Goal: Contribute content: Contribute content

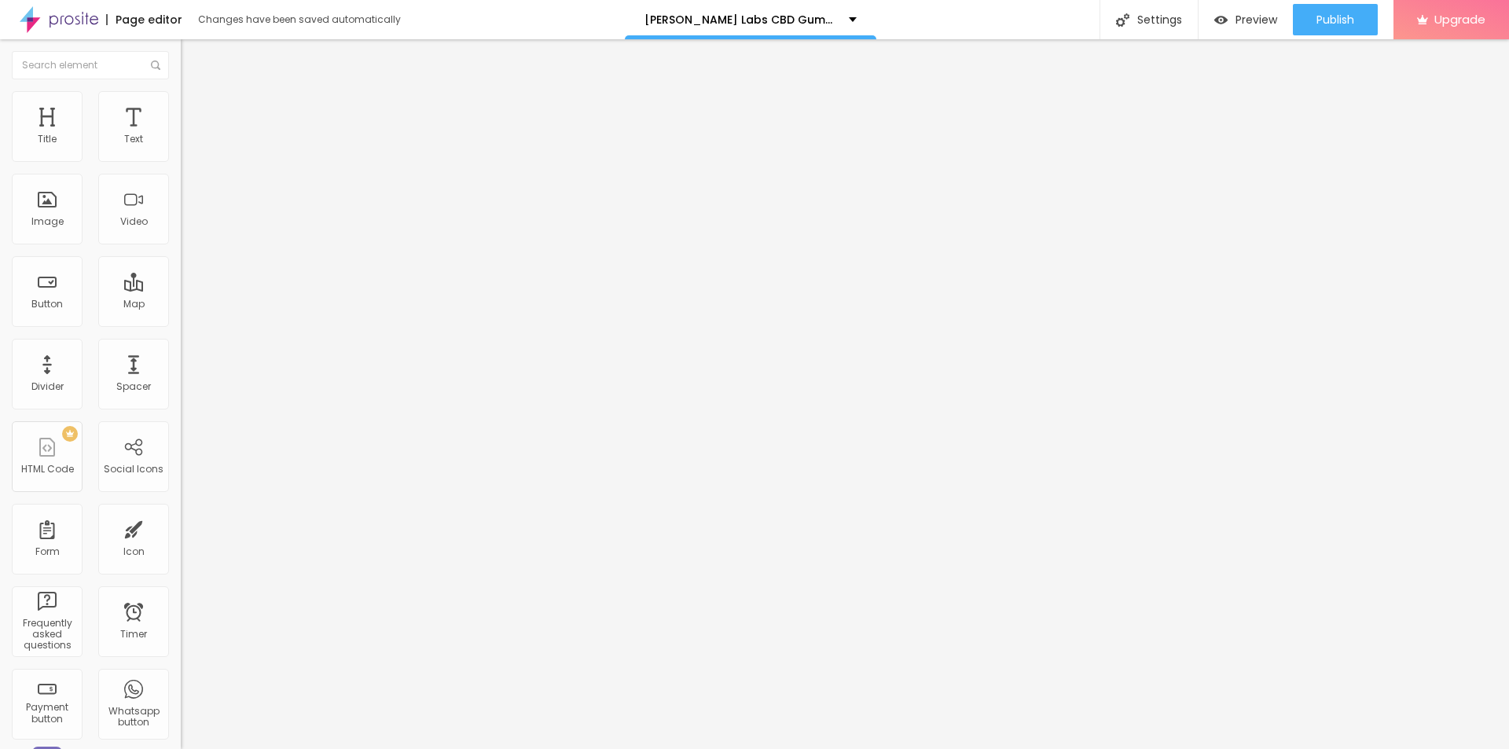
click at [181, 101] on img at bounding box center [188, 98] width 14 height 14
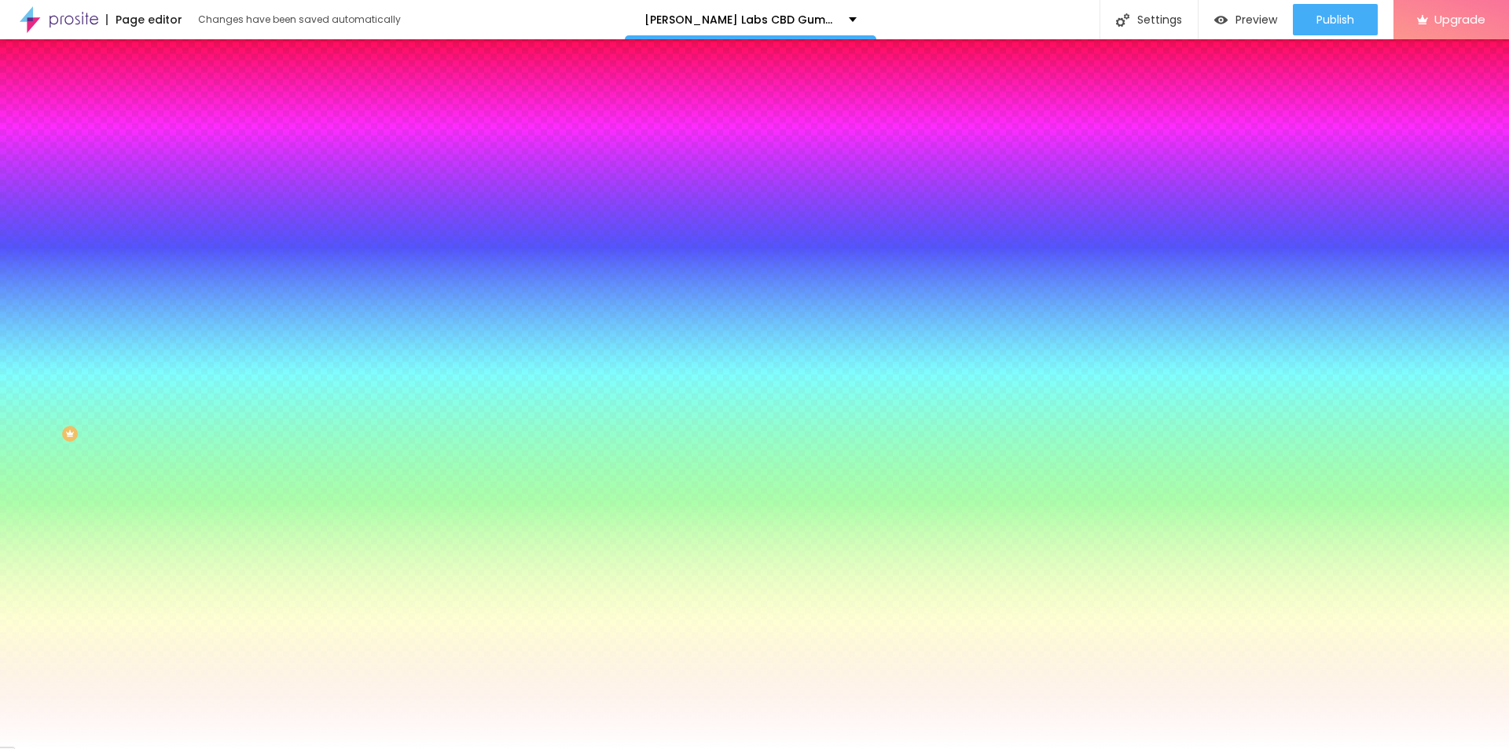
click at [181, 91] on li "Content" at bounding box center [271, 83] width 181 height 16
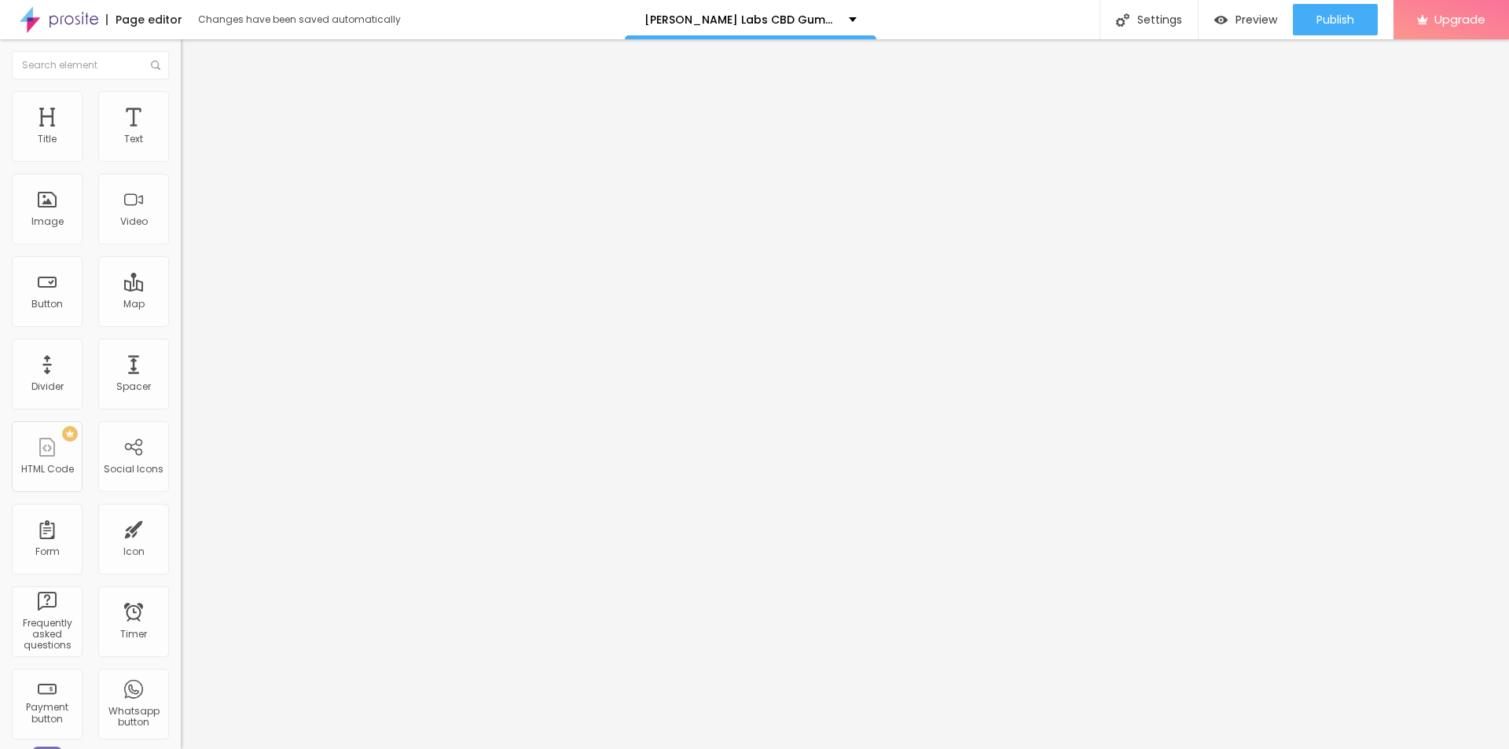
click at [193, 62] on div "Edit Coluna" at bounding box center [236, 57] width 86 height 13
click at [0, 213] on div "Title Text Image Video Button Map Divider Spacer PREMIUM HTML Code Social Icons…" at bounding box center [90, 462] width 181 height 743
click at [181, 135] on span "Add image" at bounding box center [213, 128] width 64 height 13
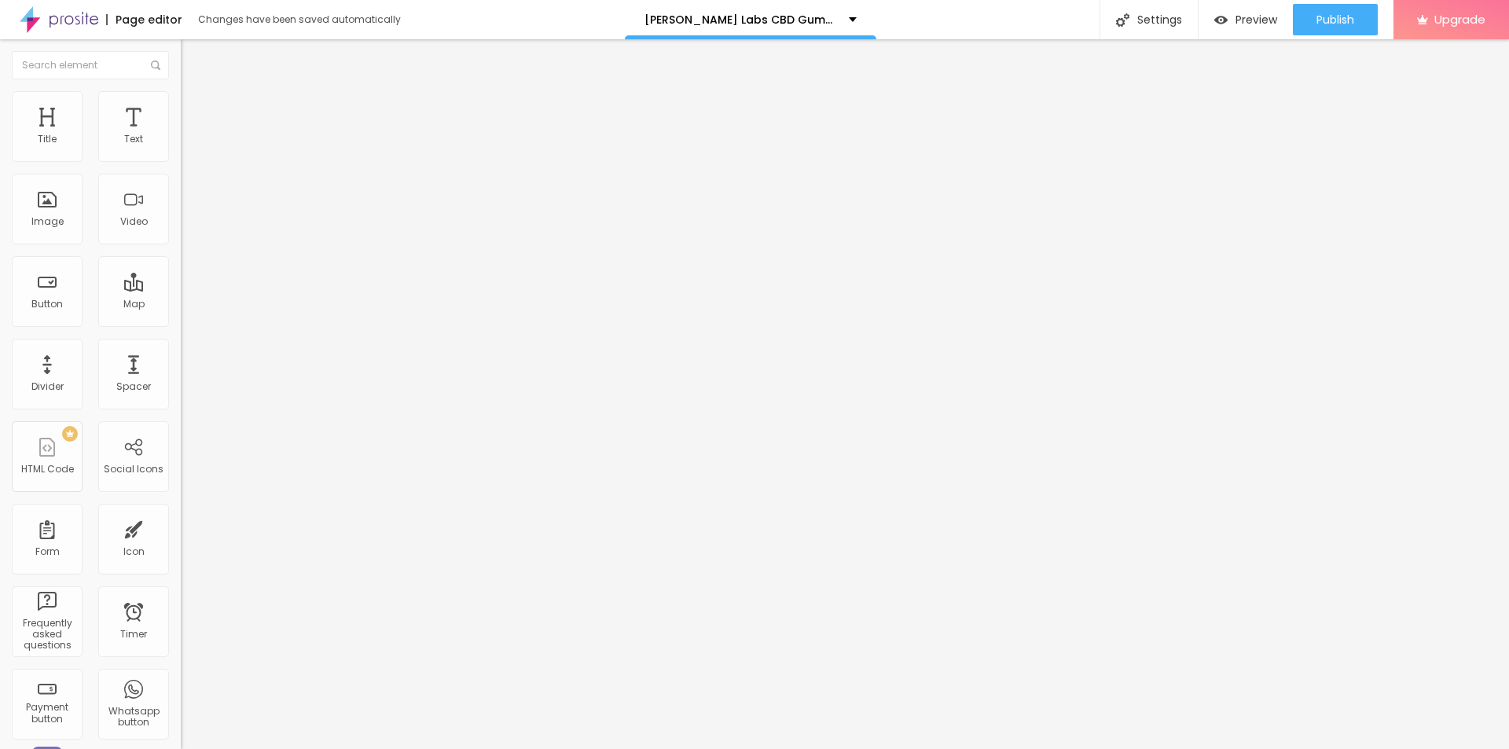
click at [181, 159] on input "text" at bounding box center [275, 151] width 189 height 16
paste input "[PERSON_NAME] Labs CBD Gummies"
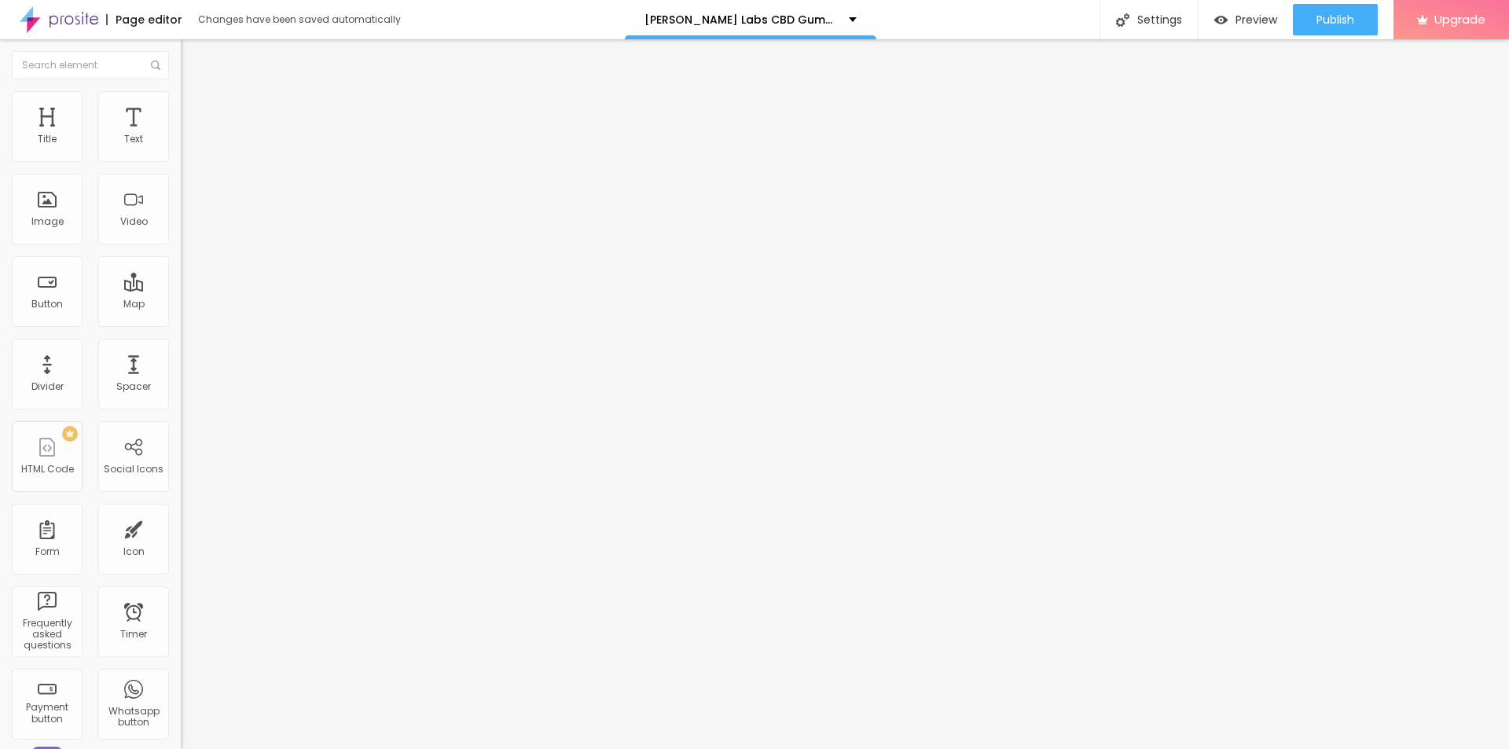
type input "[PERSON_NAME] Labs CBD Gummies"
click at [181, 322] on input "https://" at bounding box center [275, 314] width 189 height 16
paste input "[DOMAIN_NAME][URL][PERSON_NAME]"
type input "[URL][DOMAIN_NAME][PERSON_NAME]"
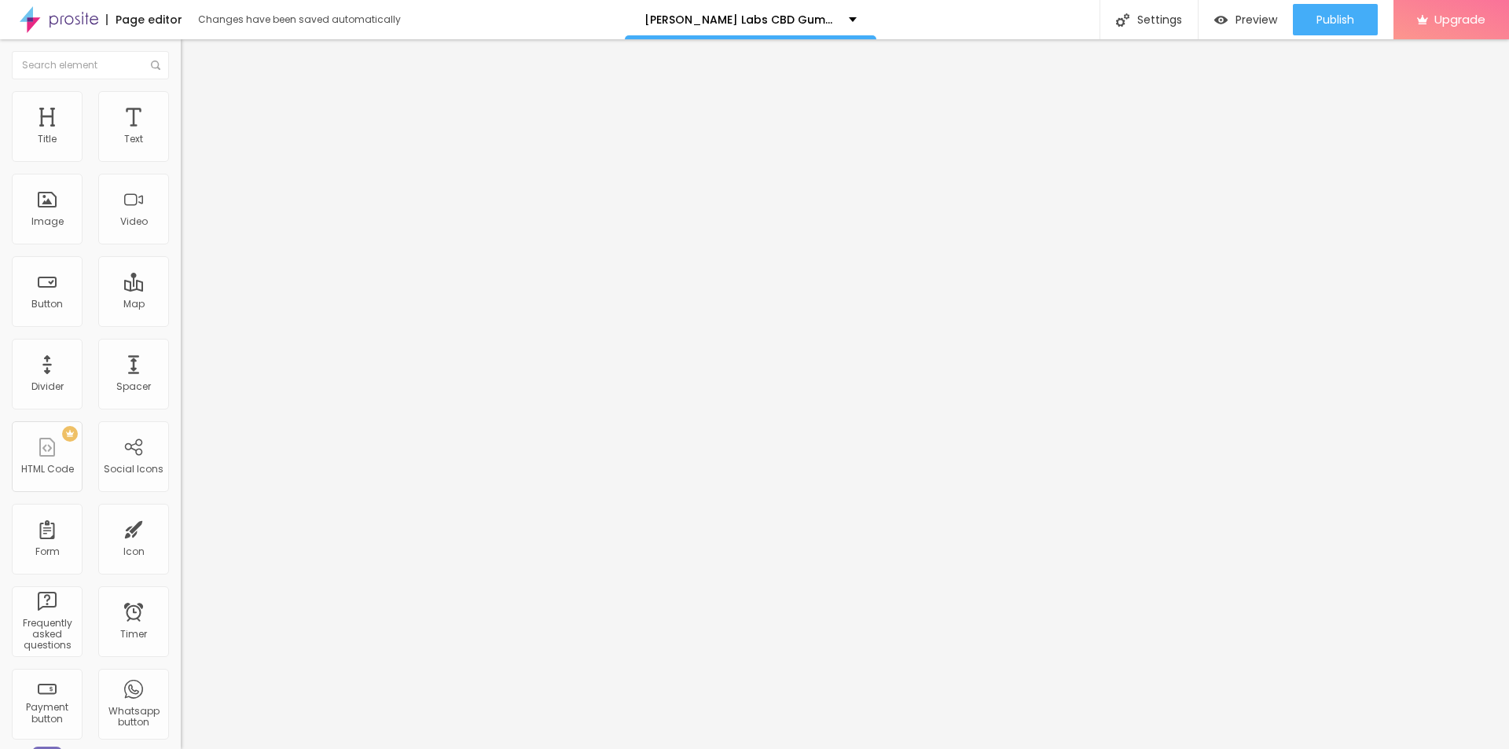
scroll to position [0, 0]
click at [195, 108] on span "Style" at bounding box center [206, 101] width 23 height 13
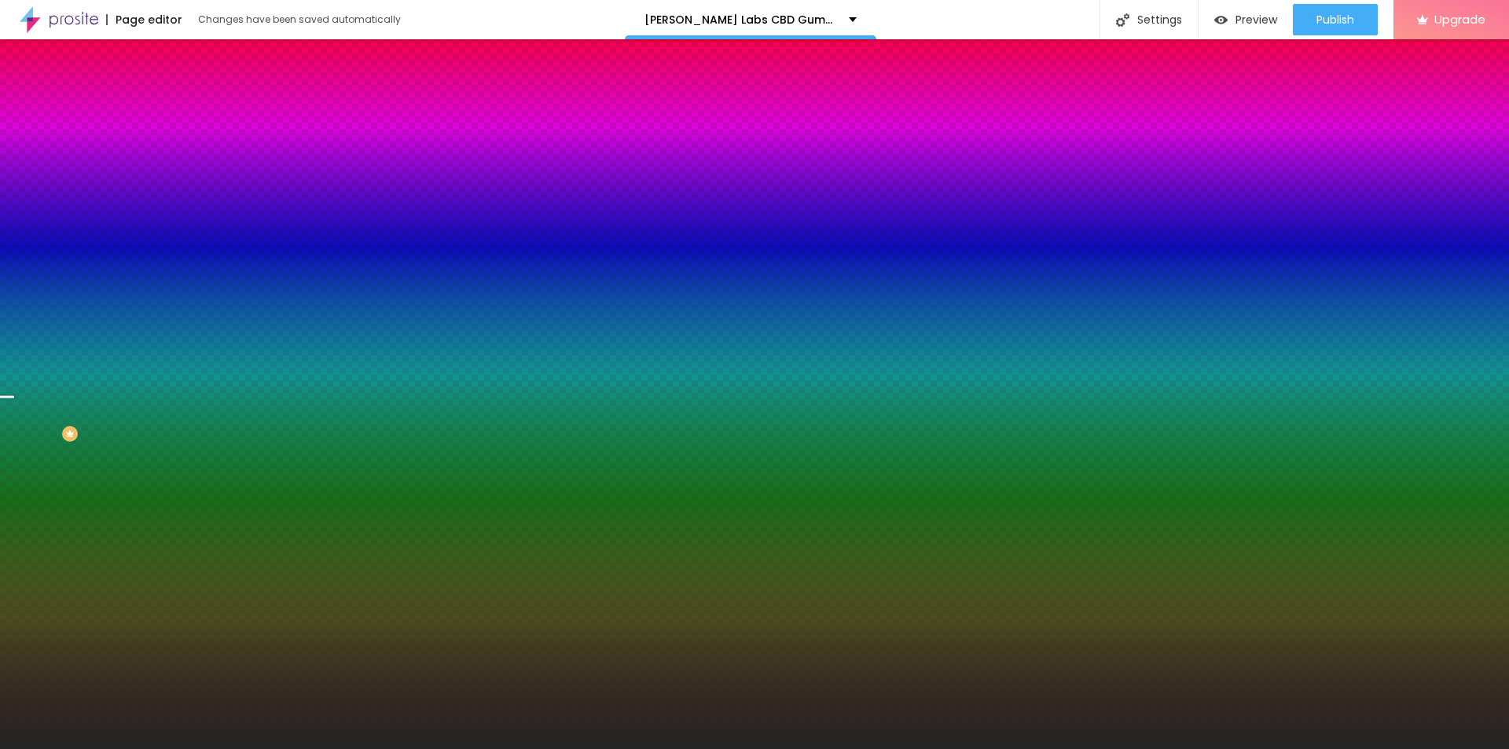
click at [265, 141] on img at bounding box center [269, 136] width 9 height 9
click at [181, 145] on span "Add image" at bounding box center [213, 137] width 64 height 13
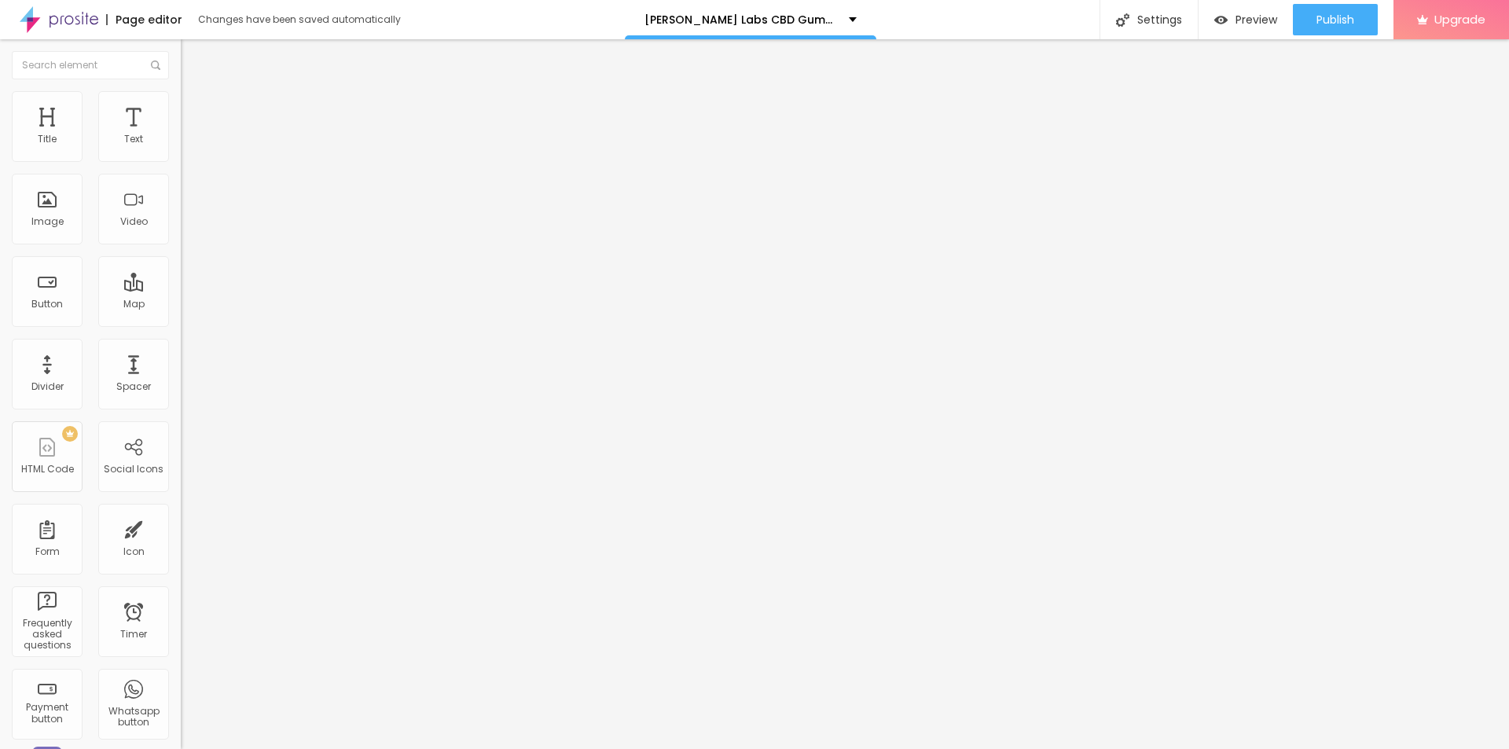
click at [181, 151] on button "button" at bounding box center [192, 142] width 22 height 17
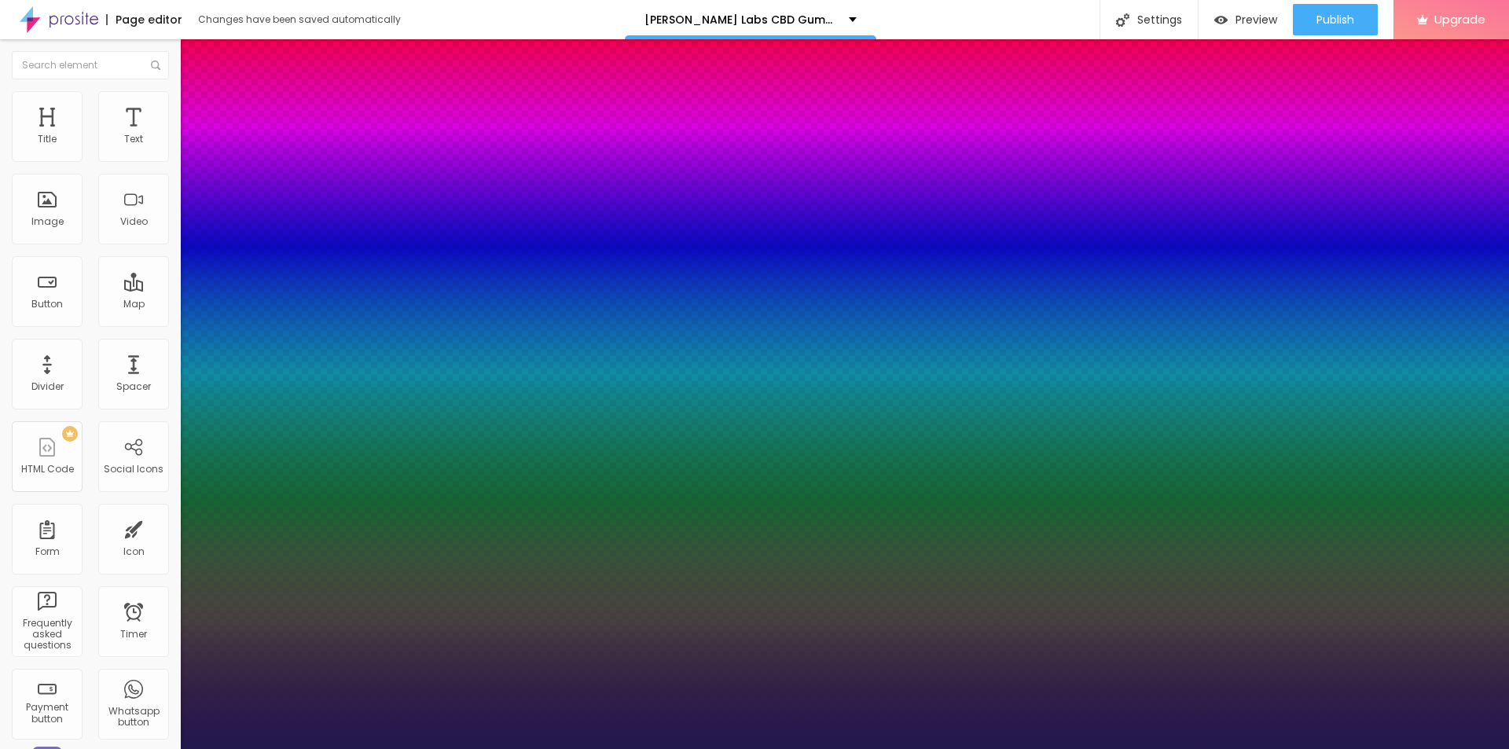
type input "1"
type input "38"
type input "1"
type input "40"
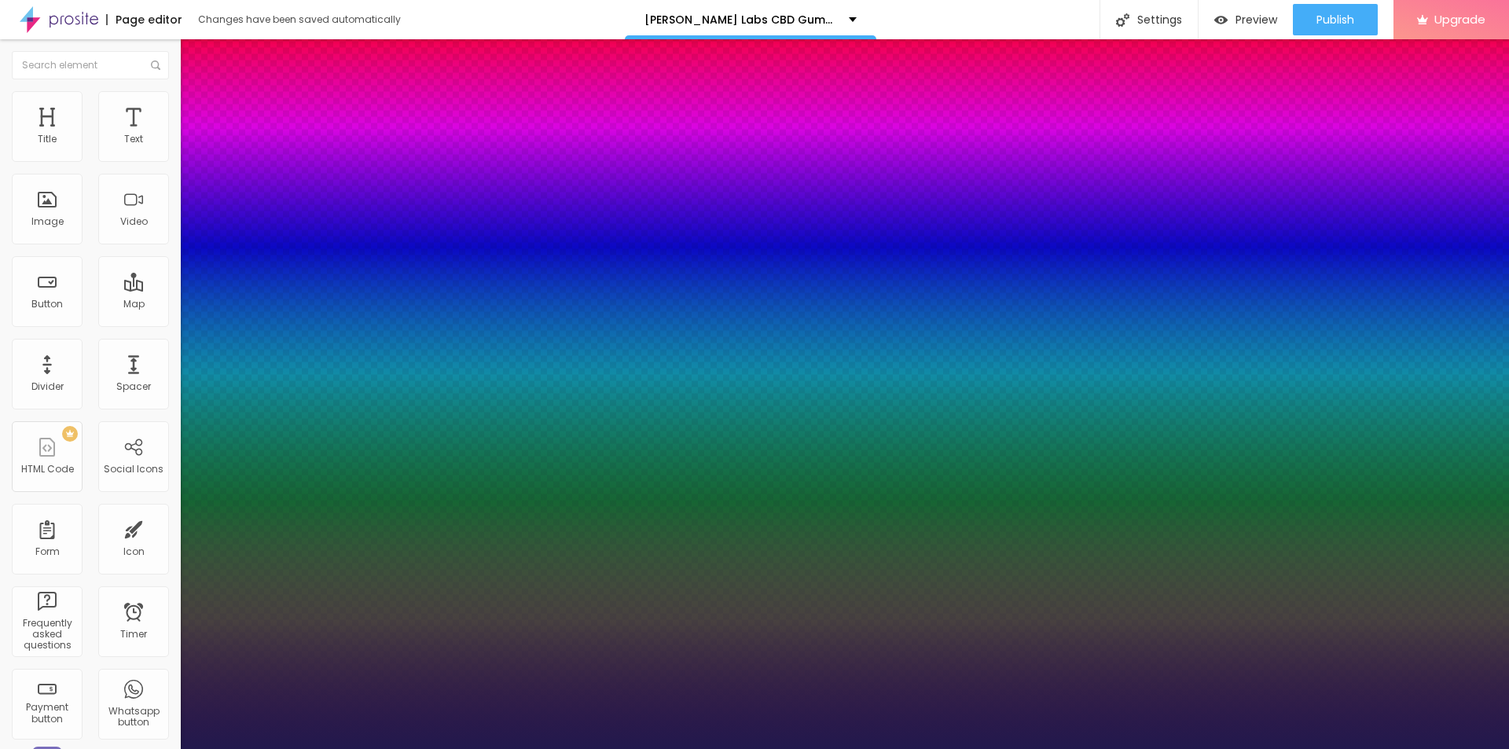
type input "40"
type input "1"
type input "37"
type input "1"
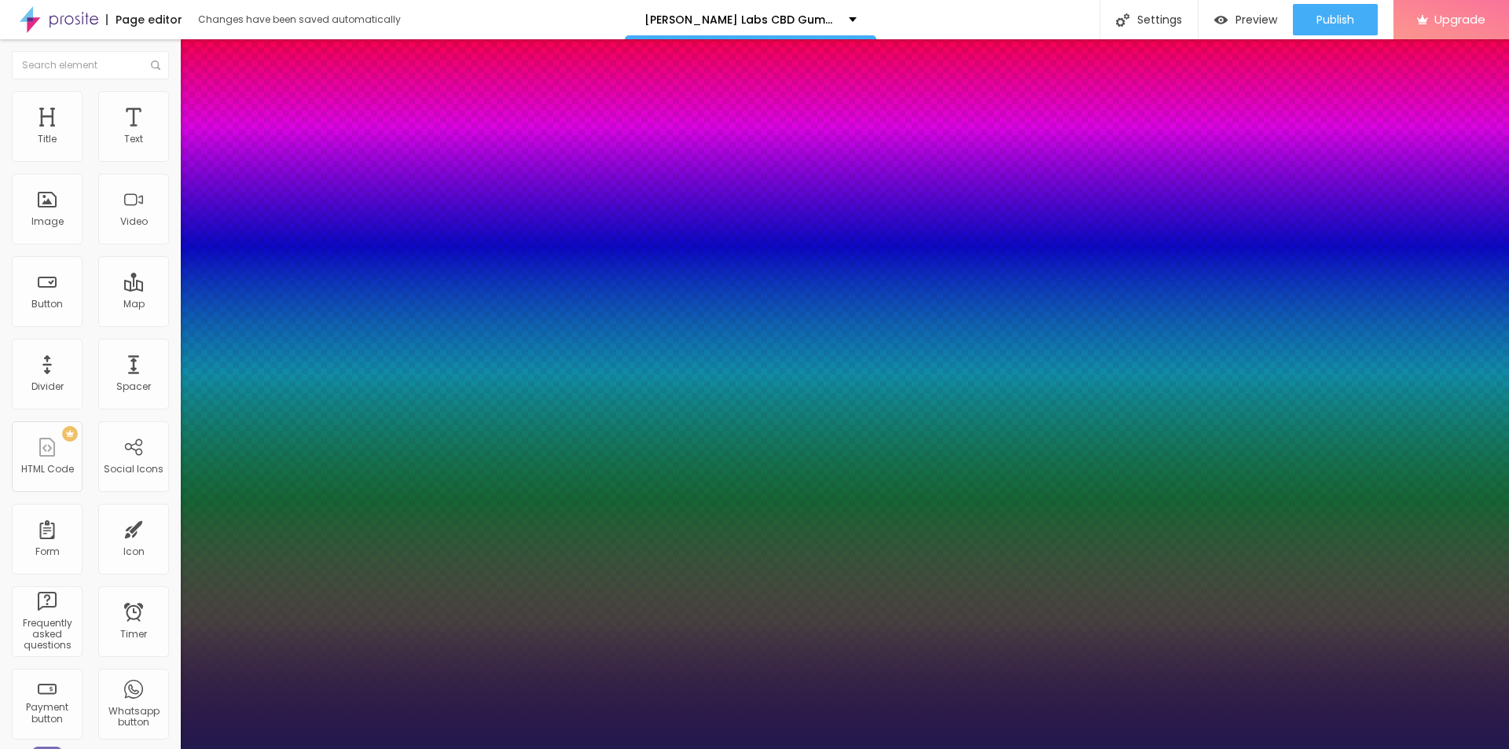
type input "31"
type input "1"
type input "27"
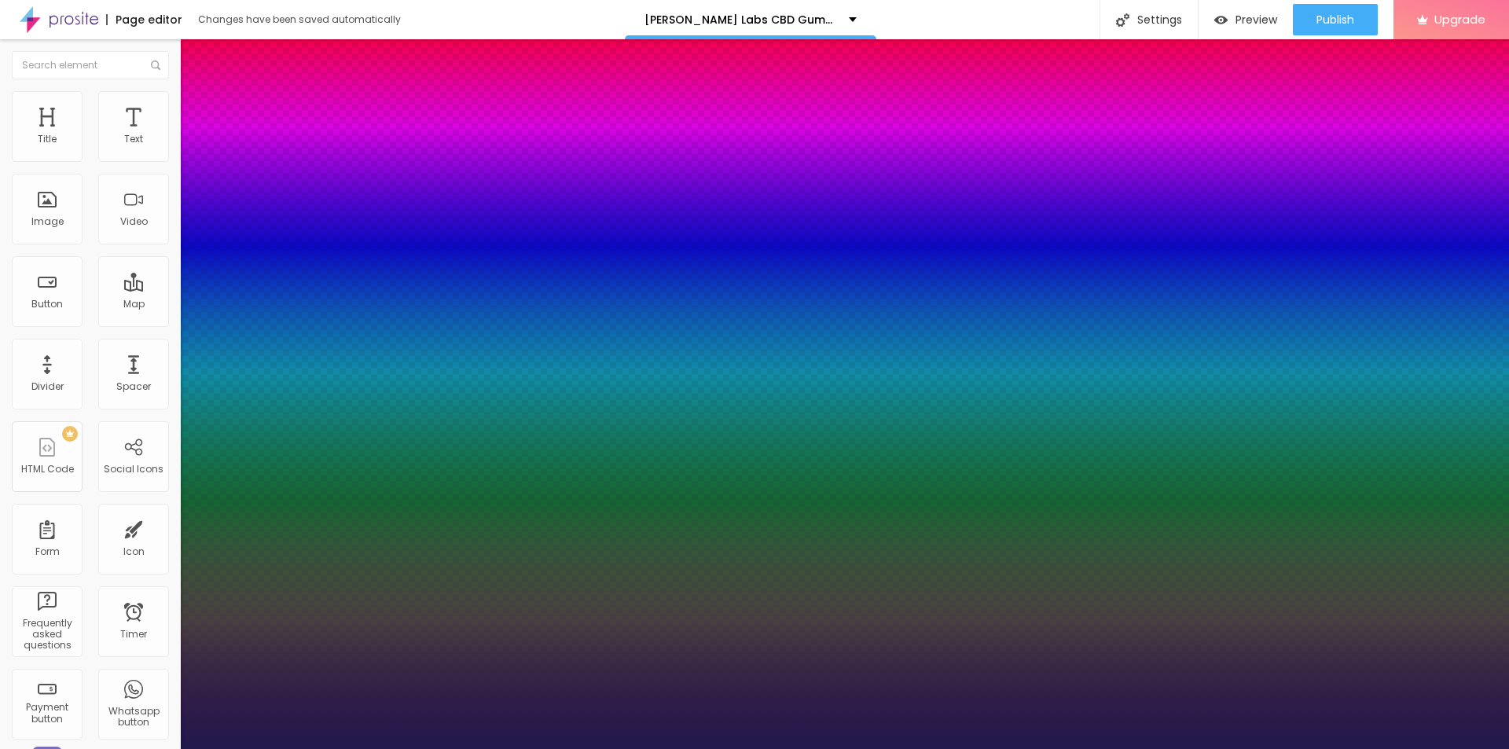
type input "1"
type input "25"
type input "1"
type input "27"
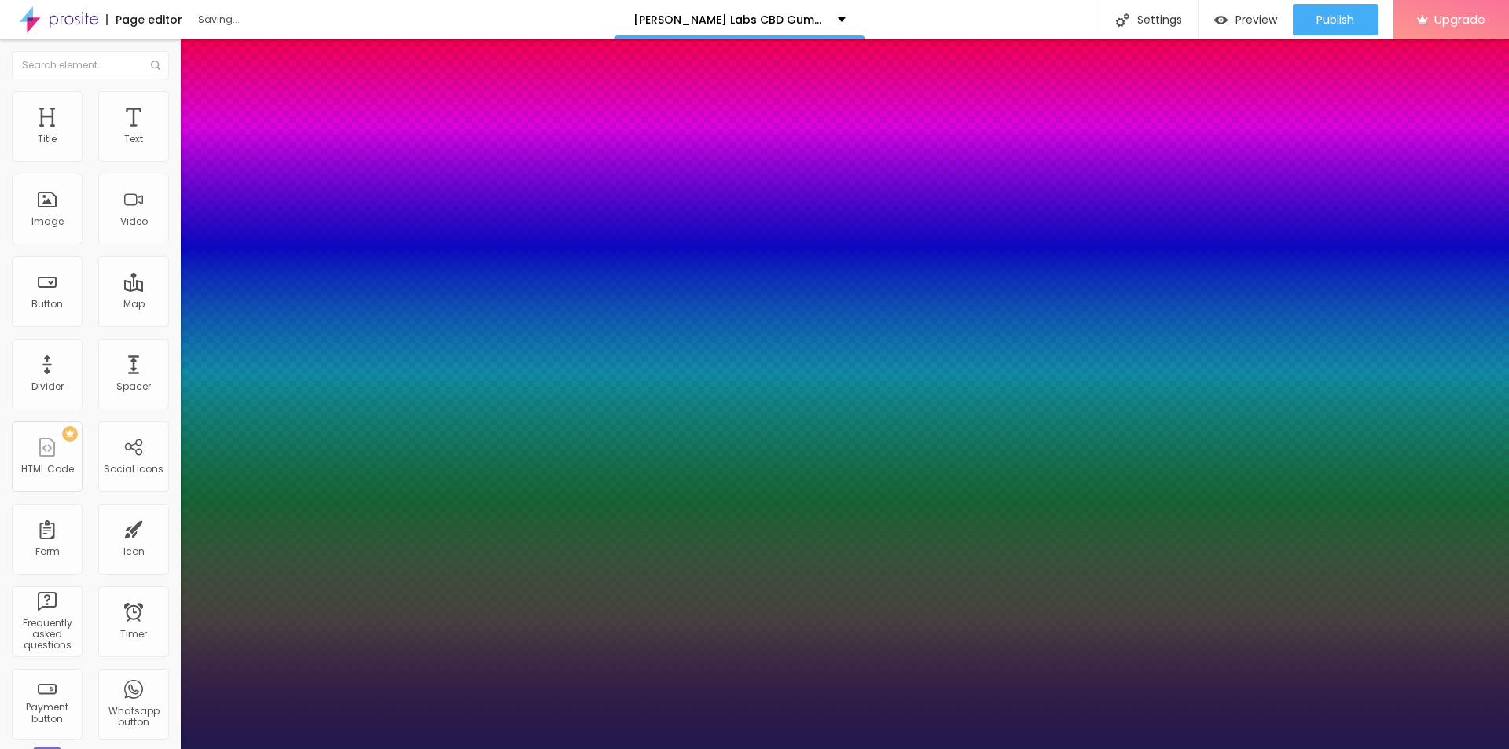
type input "27"
type input "1"
drag, startPoint x: 208, startPoint y: 269, endPoint x: 226, endPoint y: 264, distance: 18.7
type input "27"
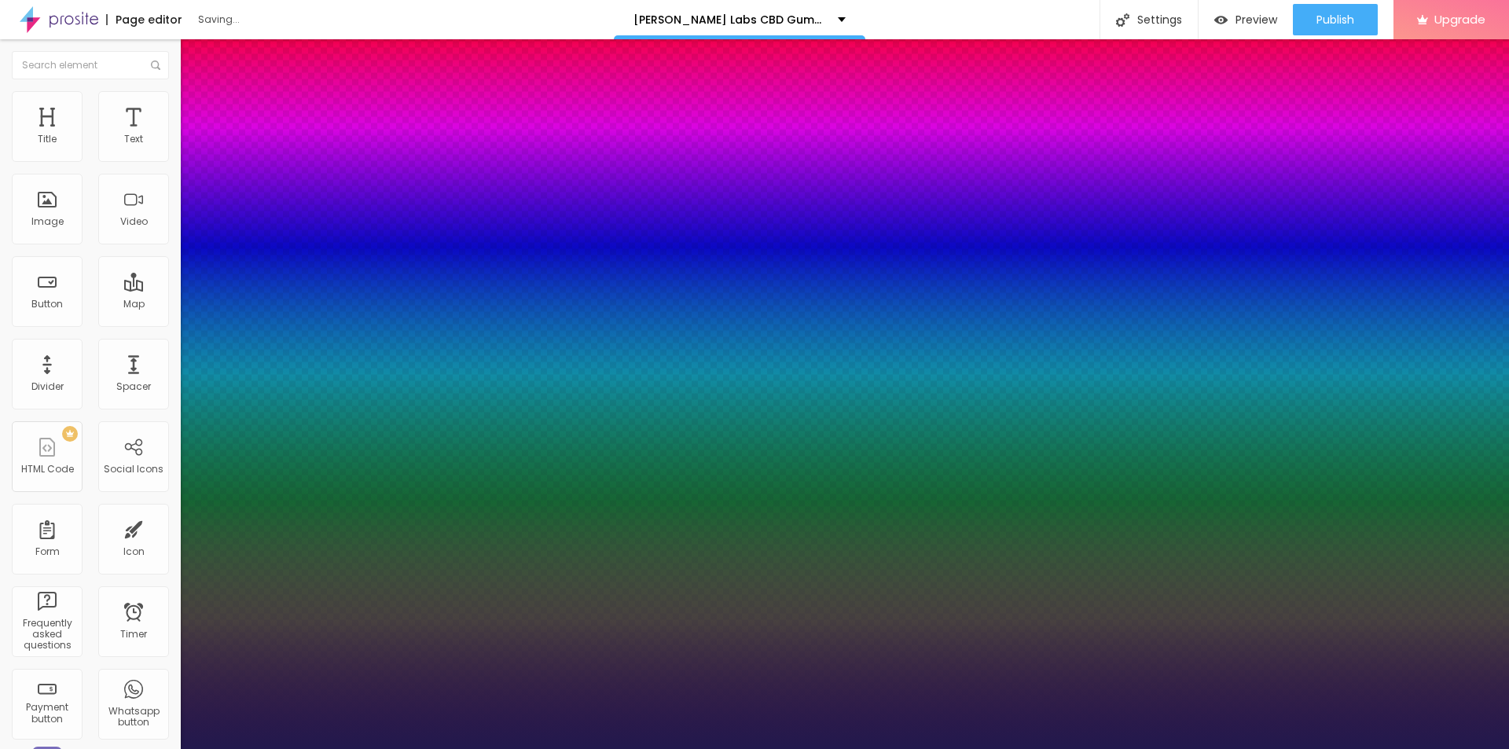
click at [601, 748] on div at bounding box center [754, 749] width 1509 height 0
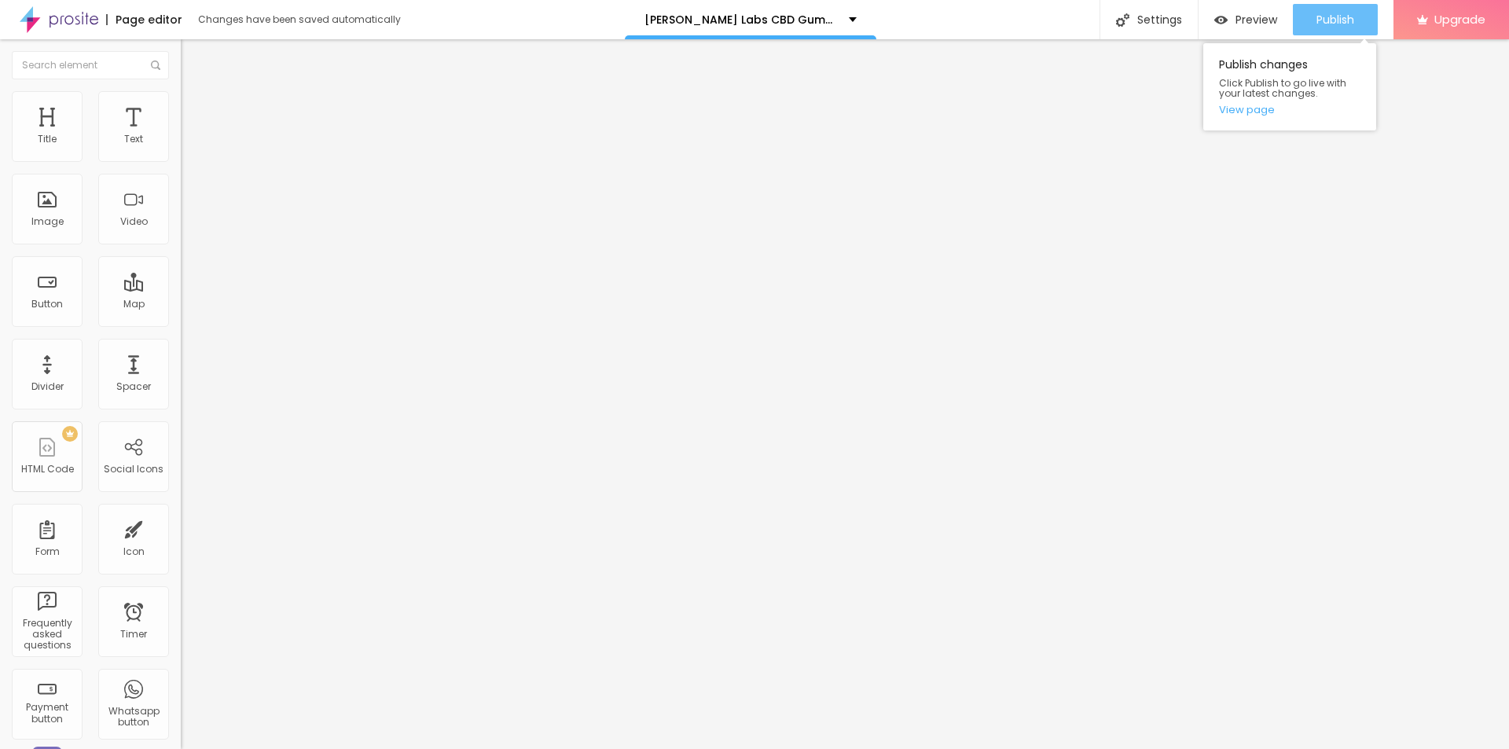
click at [1325, 17] on span "Publish" at bounding box center [1335, 19] width 38 height 13
click at [1234, 105] on link "View page" at bounding box center [1289, 110] width 141 height 10
